Goal: Find specific page/section: Find specific page/section

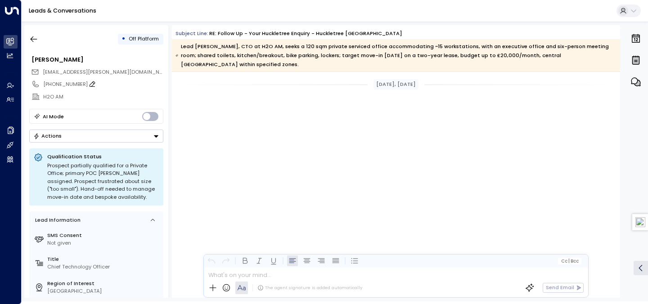
scroll to position [838, 0]
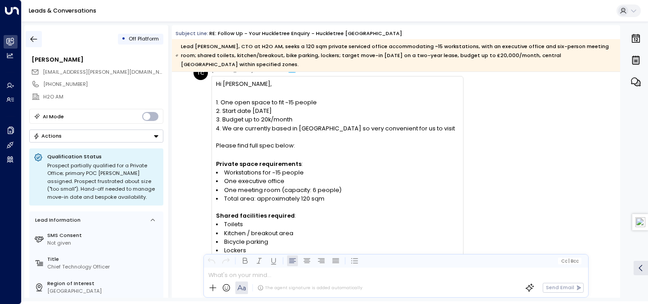
click at [32, 36] on icon "button" at bounding box center [33, 39] width 9 height 9
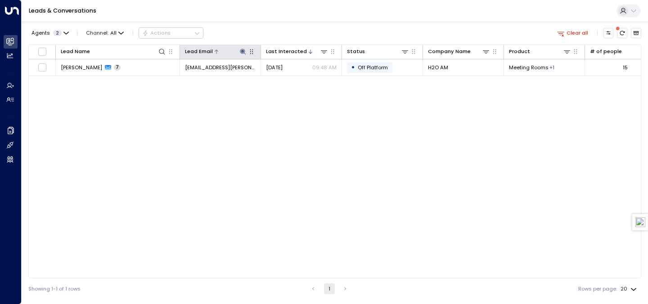
click at [240, 50] on icon at bounding box center [243, 51] width 7 height 7
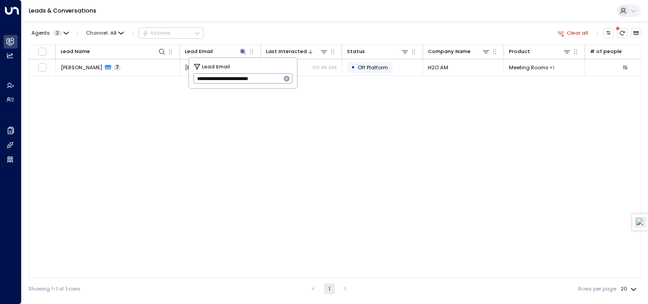
click at [288, 78] on icon "button" at bounding box center [287, 79] width 6 height 6
click at [297, 32] on div "Agents 2 Channel: All Actions Clear all" at bounding box center [334, 33] width 613 height 16
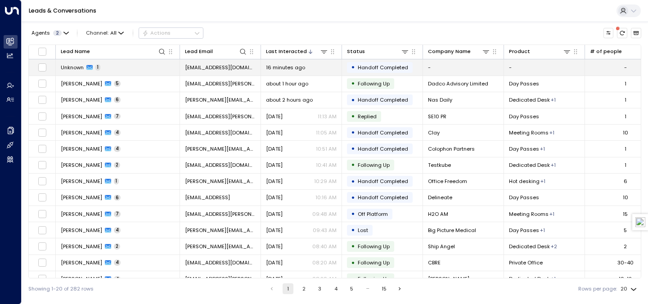
click at [226, 65] on span "[EMAIL_ADDRESS][DOMAIN_NAME]" at bounding box center [220, 67] width 71 height 7
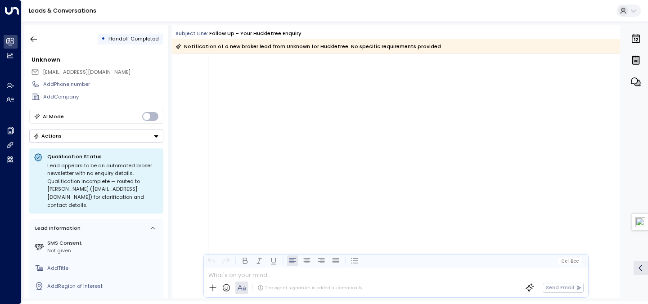
scroll to position [699, 0]
click at [36, 37] on icon "button" at bounding box center [33, 39] width 9 height 9
